Goal: Task Accomplishment & Management: Complete application form

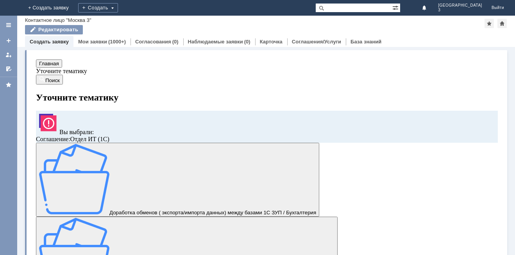
scroll to position [117, 0]
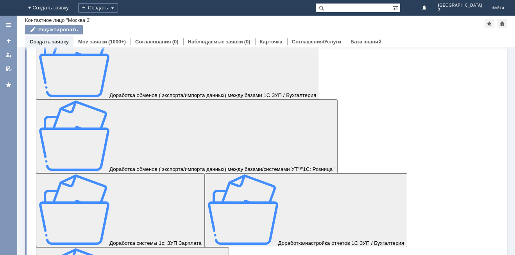
click at [494, 7] on link "Выйти" at bounding box center [498, 8] width 22 height 16
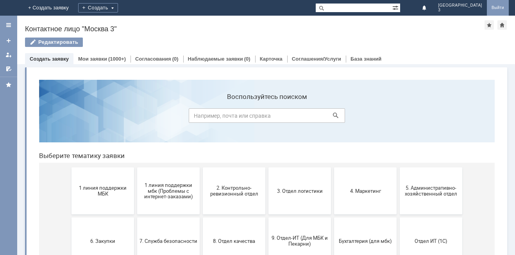
click at [495, 5] on link "Выйти" at bounding box center [498, 8] width 22 height 16
click at [497, 4] on link "Выйти" at bounding box center [498, 8] width 22 height 16
click at [124, 5] on div "Создать" at bounding box center [104, 7] width 40 height 9
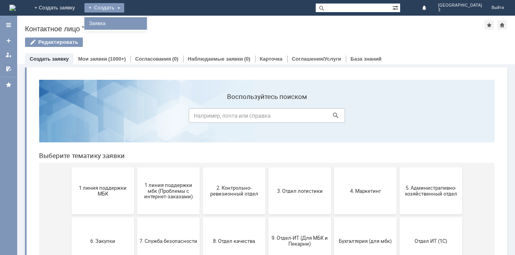
click at [145, 23] on link "Заявка" at bounding box center [115, 23] width 59 height 9
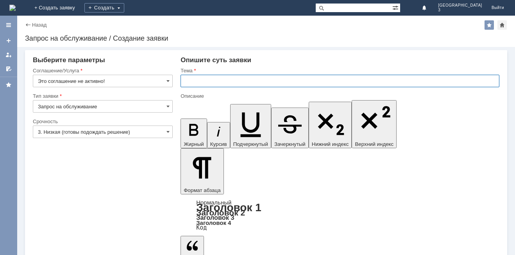
click at [184, 83] on input "text" at bounding box center [340, 81] width 319 height 13
type input "оч"
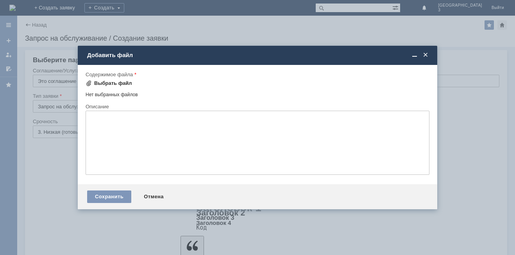
click at [101, 82] on div "Выбрать файл" at bounding box center [113, 83] width 38 height 6
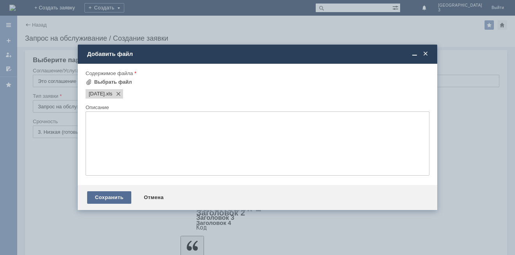
click at [101, 198] on div "Сохранить" at bounding box center [109, 197] width 44 height 13
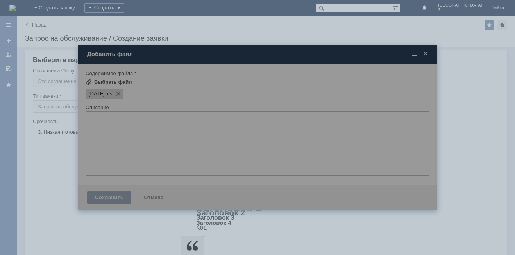
click at [101, 198] on div at bounding box center [258, 127] width 360 height 165
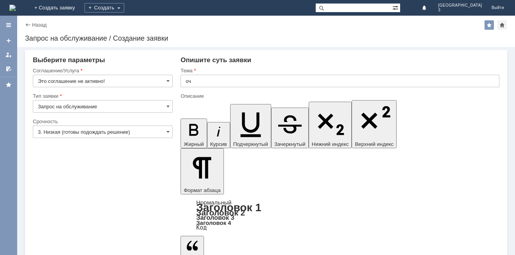
click at [515, 26] on div "Назад | Запрос на обслуживание / Создание заявки Запрос на обслуживание / Созда…" at bounding box center [266, 31] width 498 height 31
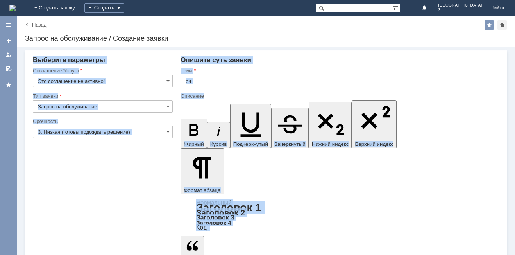
drag, startPoint x: 510, startPoint y: 45, endPoint x: 514, endPoint y: 246, distance: 201.0
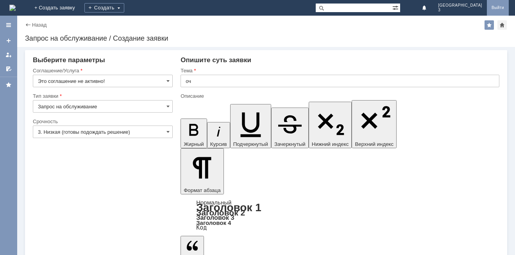
click at [497, 7] on link "Выйти" at bounding box center [498, 8] width 22 height 16
